Goal: Find specific page/section: Find specific page/section

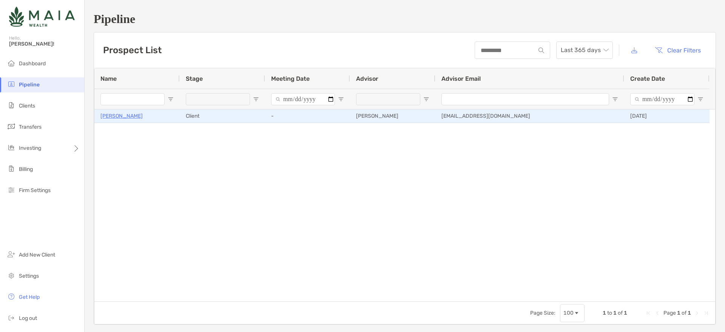
click at [108, 114] on p "[PERSON_NAME]" at bounding box center [121, 115] width 42 height 9
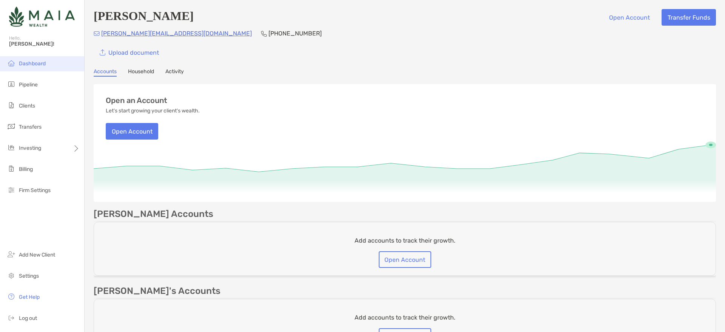
click at [37, 66] on span "Dashboard" at bounding box center [32, 63] width 27 height 6
